Goal: Transaction & Acquisition: Subscribe to service/newsletter

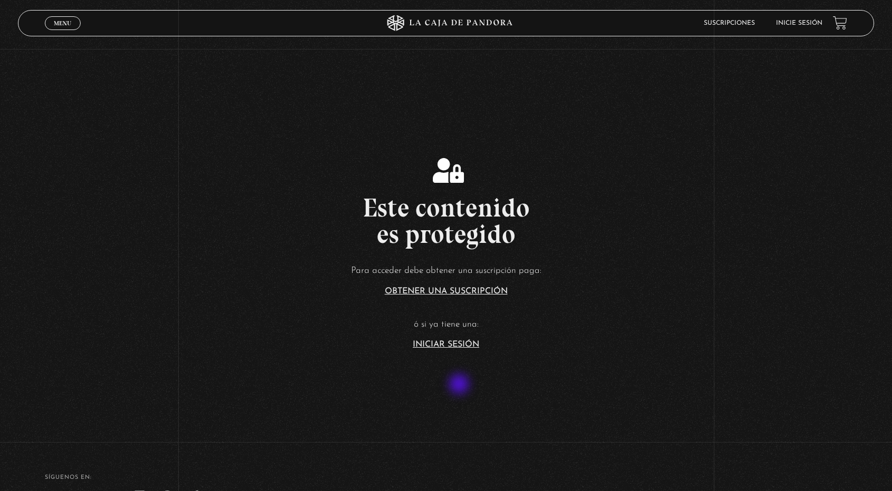
scroll to position [134, 0]
click at [452, 343] on link "Iniciar Sesión" at bounding box center [446, 344] width 66 height 8
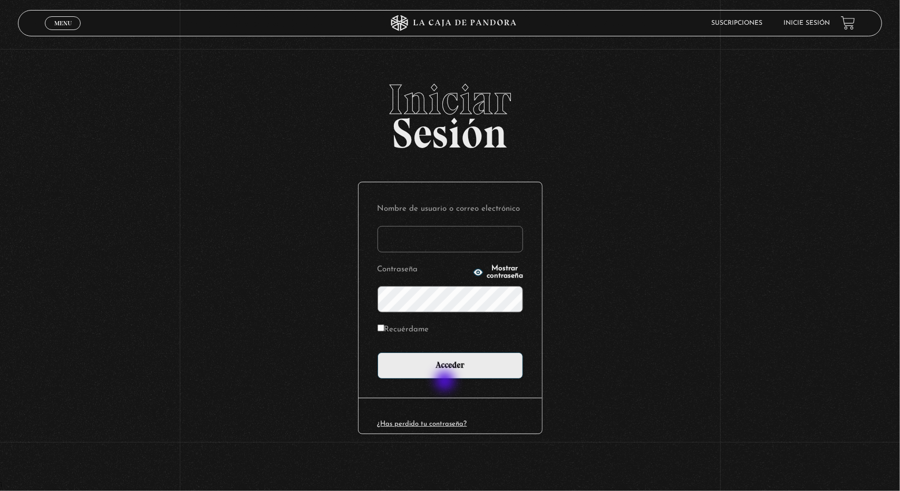
type input "[EMAIL_ADDRESS][DOMAIN_NAME]"
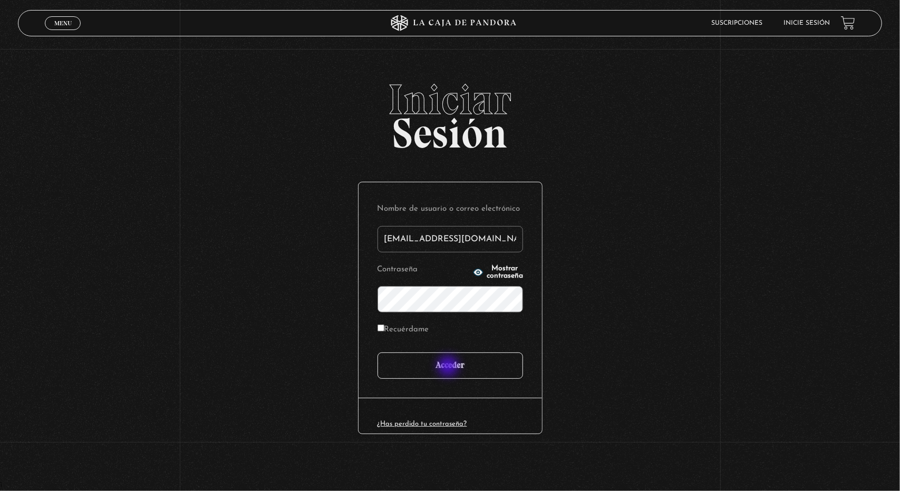
drag, startPoint x: 446, startPoint y: 382, endPoint x: 450, endPoint y: 366, distance: 16.4
click at [450, 366] on div "Nombre de usuario o correo electrónico [EMAIL_ADDRESS][DOMAIN_NAME] Contraseña …" at bounding box center [449, 290] width 183 height 216
click at [450, 366] on input "Acceder" at bounding box center [450, 366] width 146 height 26
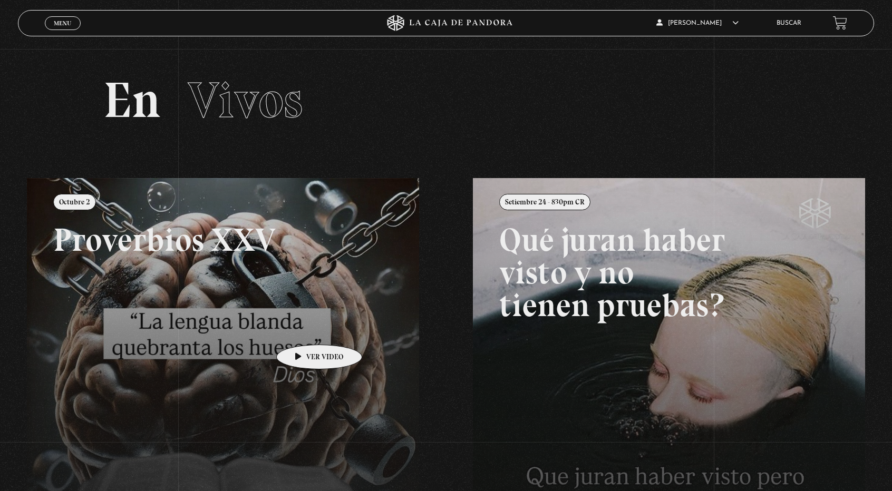
click at [303, 329] on link at bounding box center [473, 423] width 892 height 491
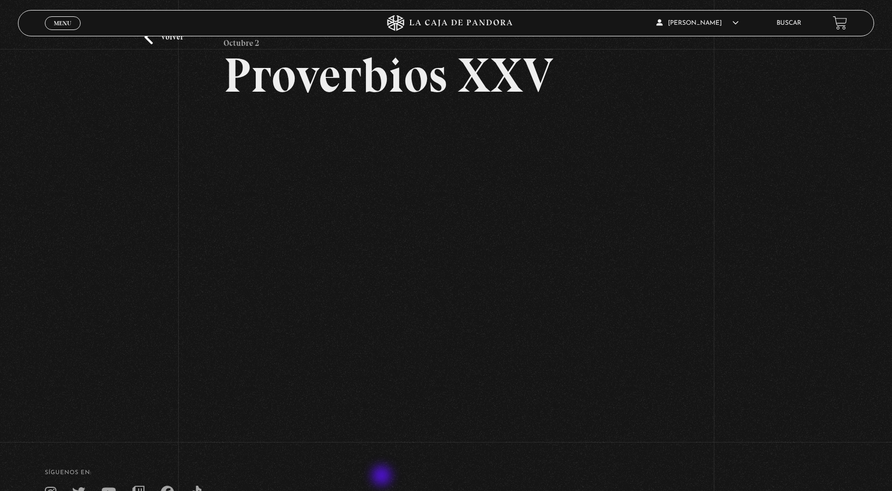
scroll to position [65, 0]
